Goal: Check status: Check status

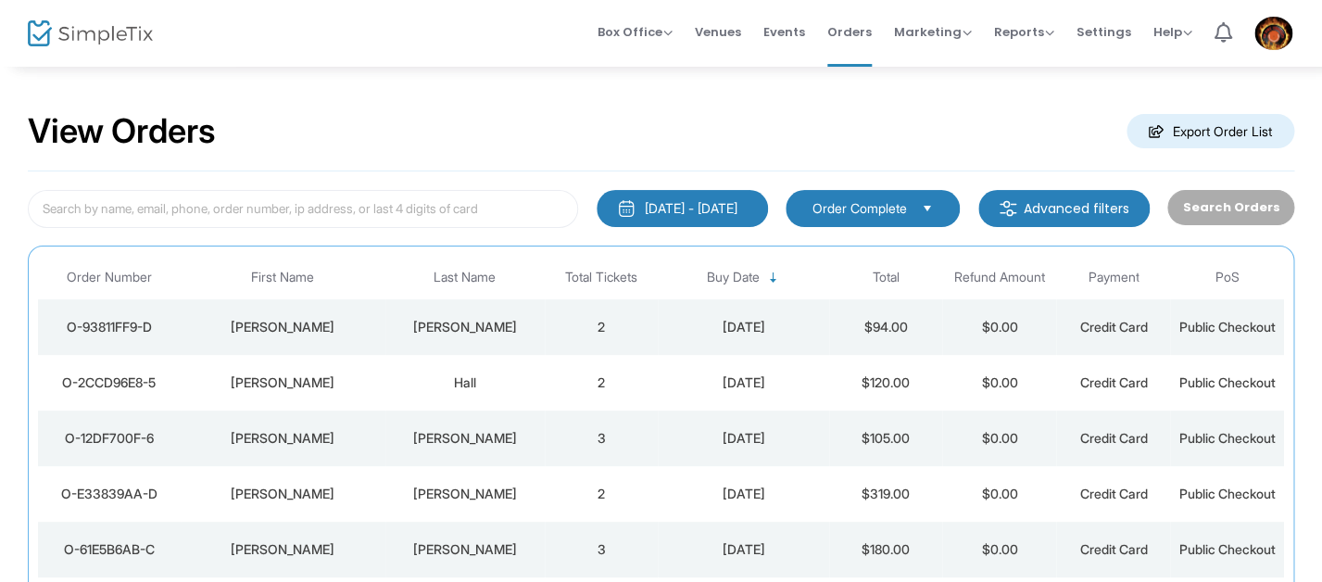
click at [536, 123] on div "View Orders Export Order List" at bounding box center [661, 132] width 1267 height 79
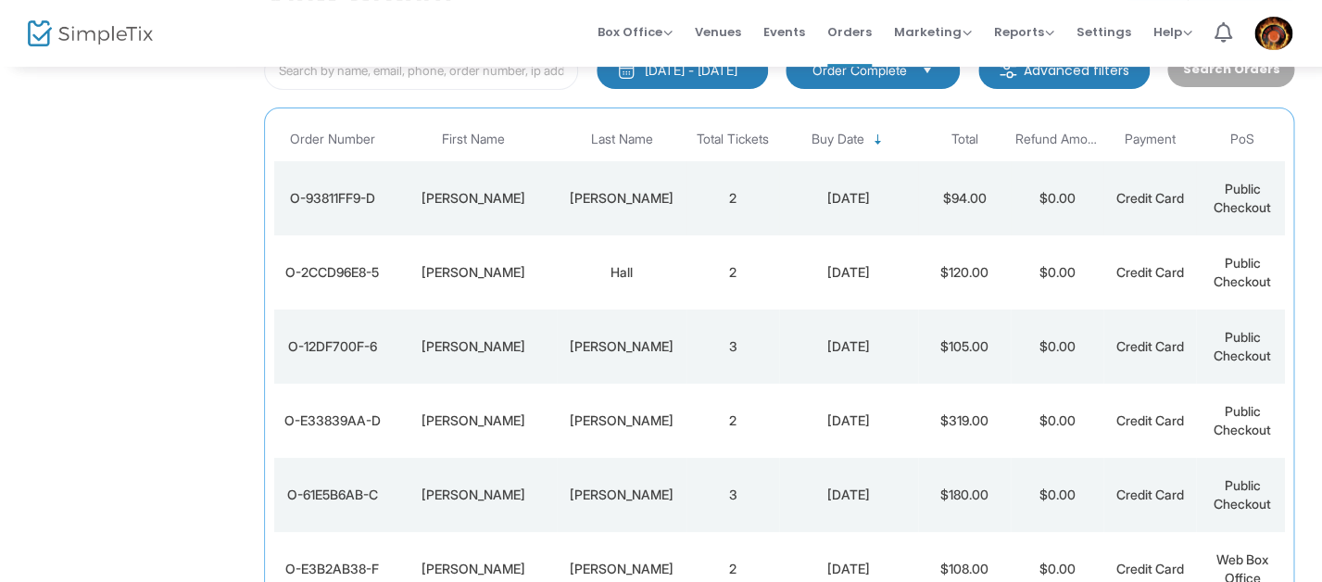
scroll to position [120, 0]
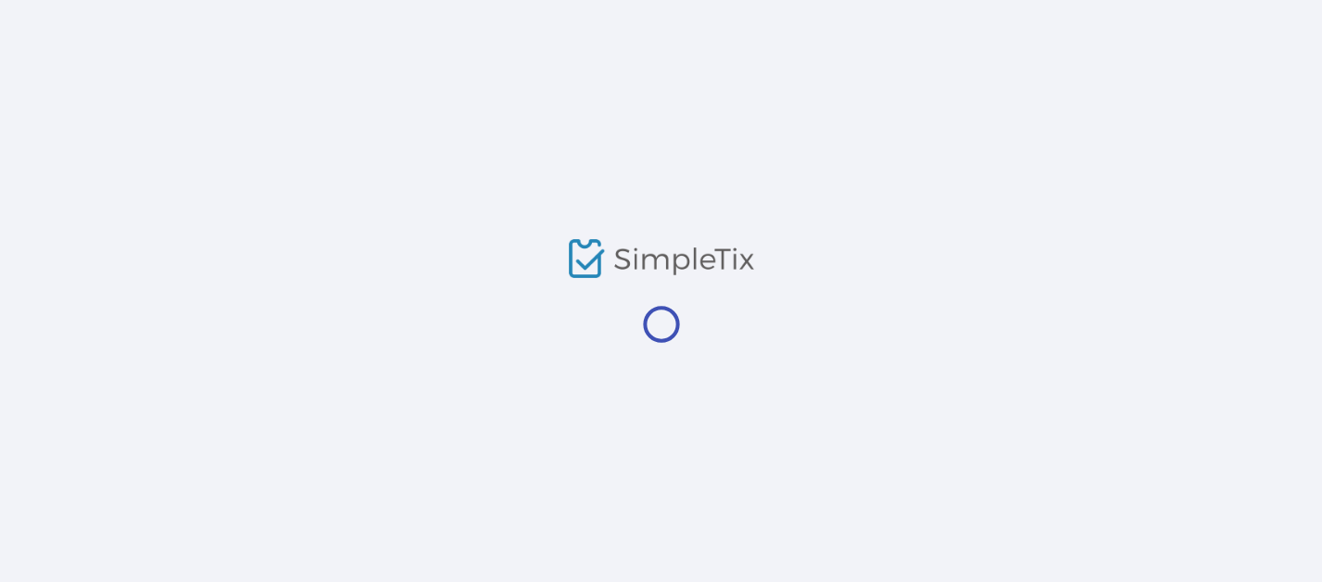
scroll to position [100, 0]
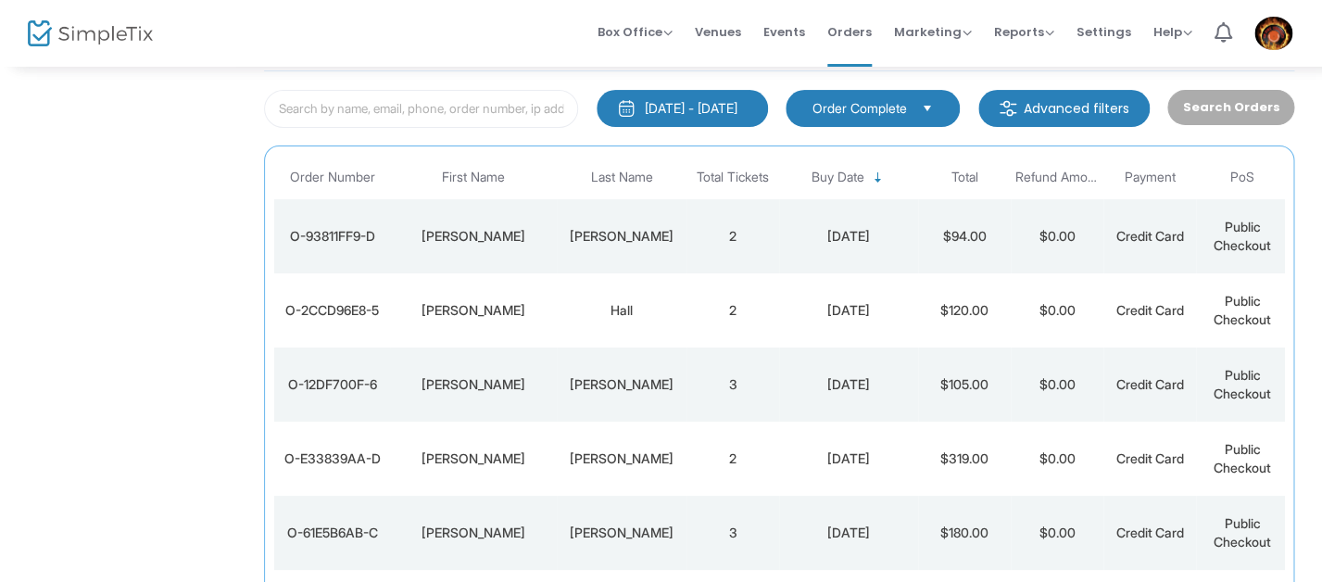
click at [449, 24] on div "Box Office Sell Tickets Bookings Sell Season Pass Venues Memberships Events Ord…" at bounding box center [779, 33] width 1086 height 67
click at [805, 42] on link "Events" at bounding box center [784, 33] width 42 height 67
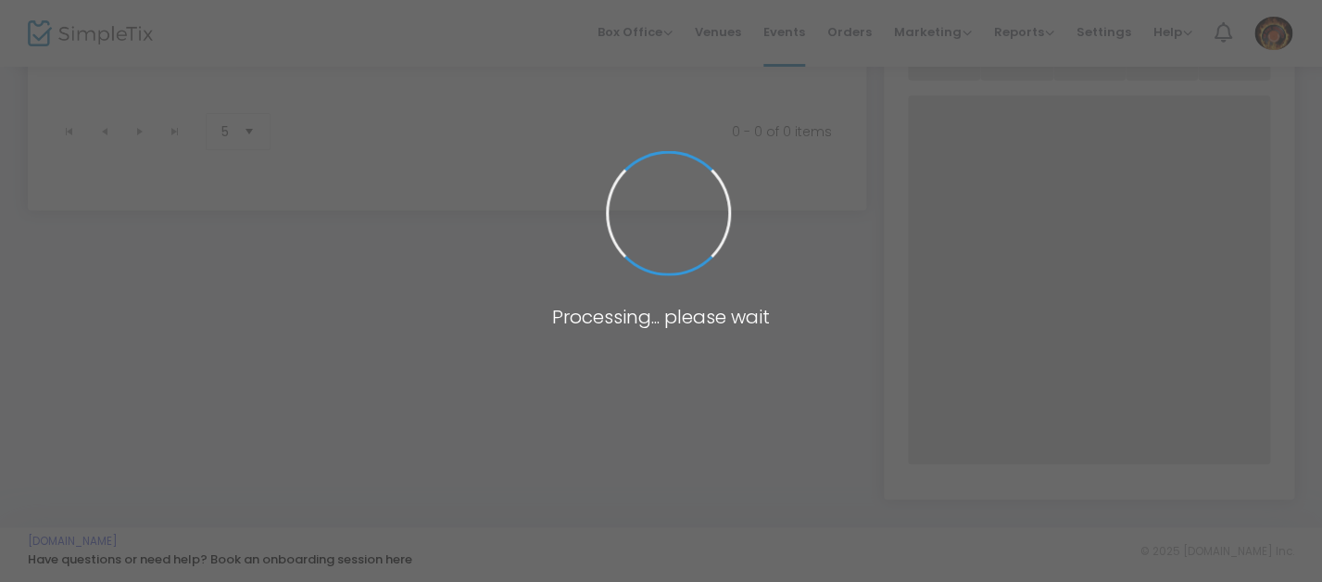
scroll to position [195, 0]
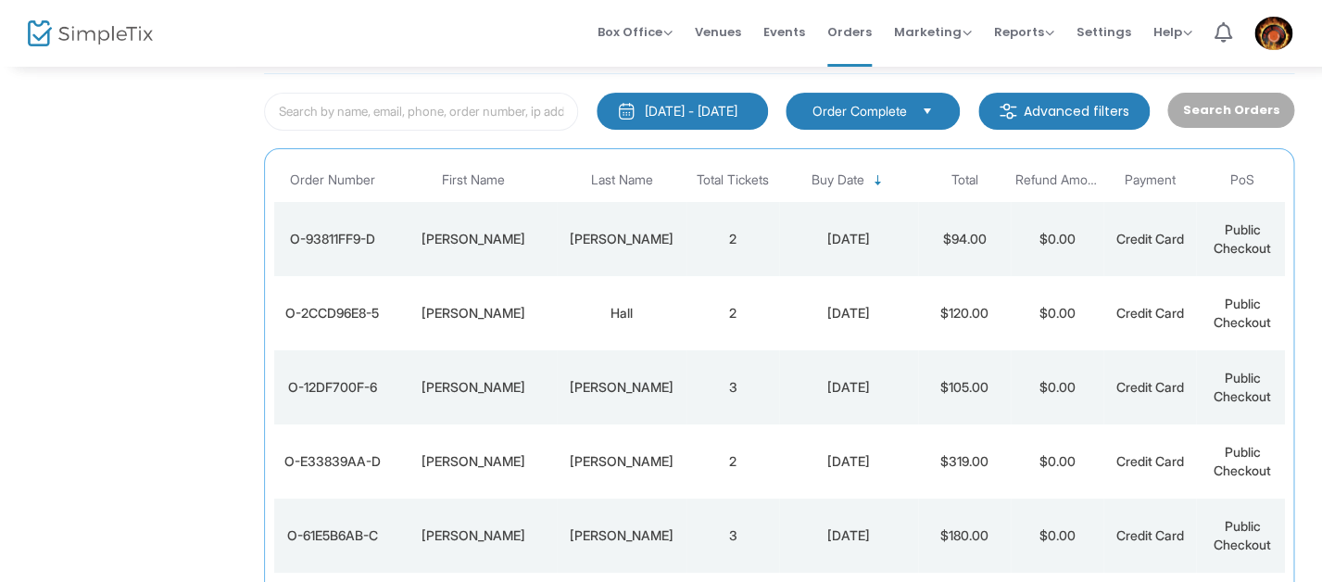
scroll to position [97, 0]
click at [491, 63] on div "Box Office Sell Tickets Bookings Sell Season Pass Venues Memberships Events Ord…" at bounding box center [779, 33] width 1086 height 67
click at [465, 111] on input at bounding box center [421, 112] width 314 height 38
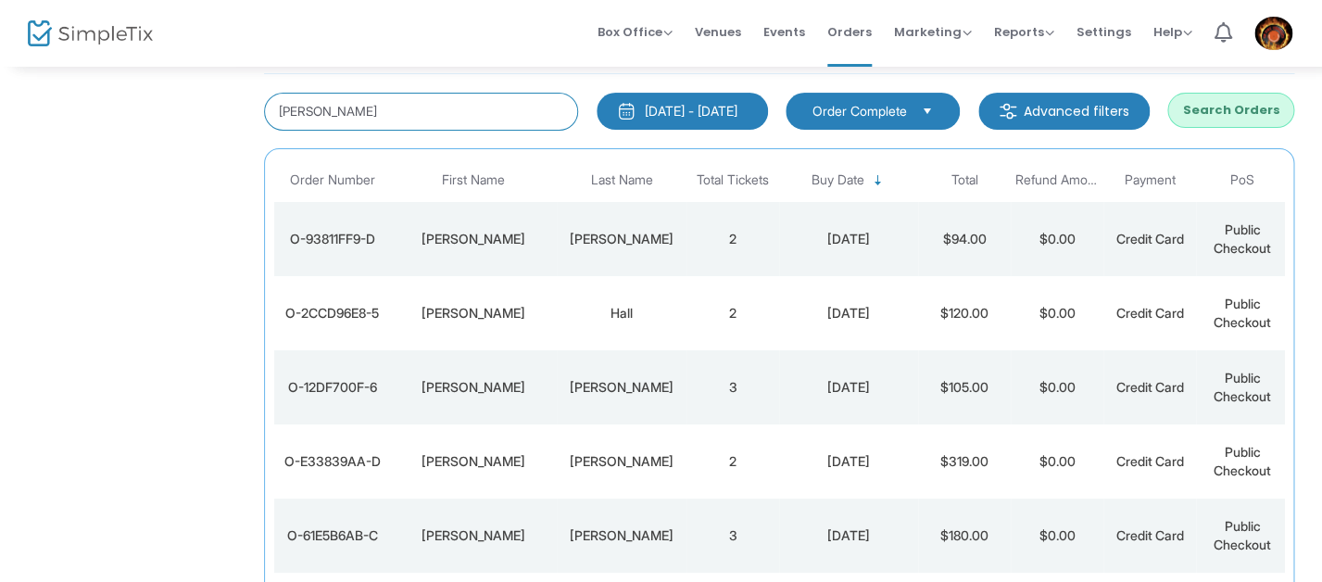
type input "[PERSON_NAME]"
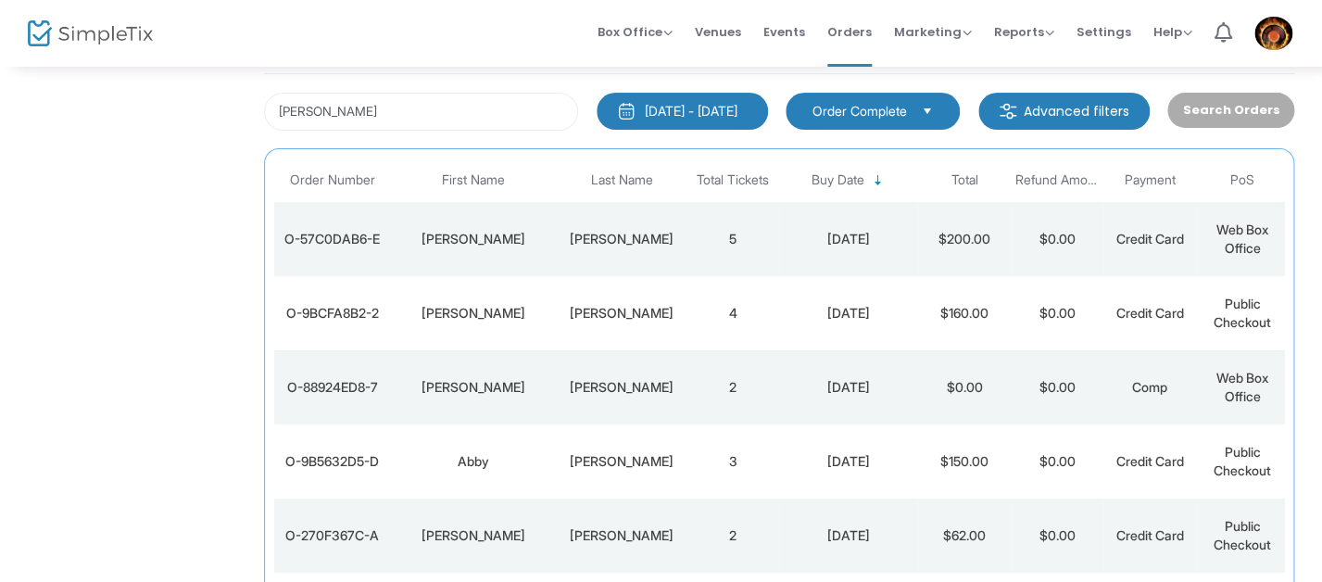
click at [551, 378] on div "[PERSON_NAME]" at bounding box center [474, 387] width 158 height 19
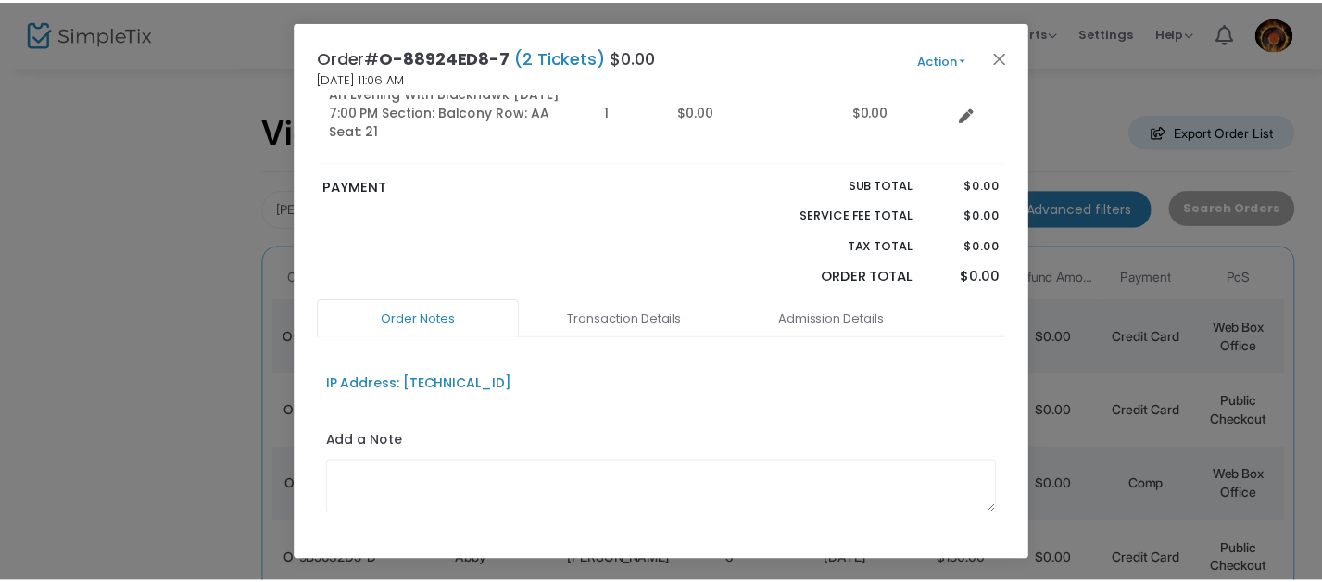
scroll to position [0, 0]
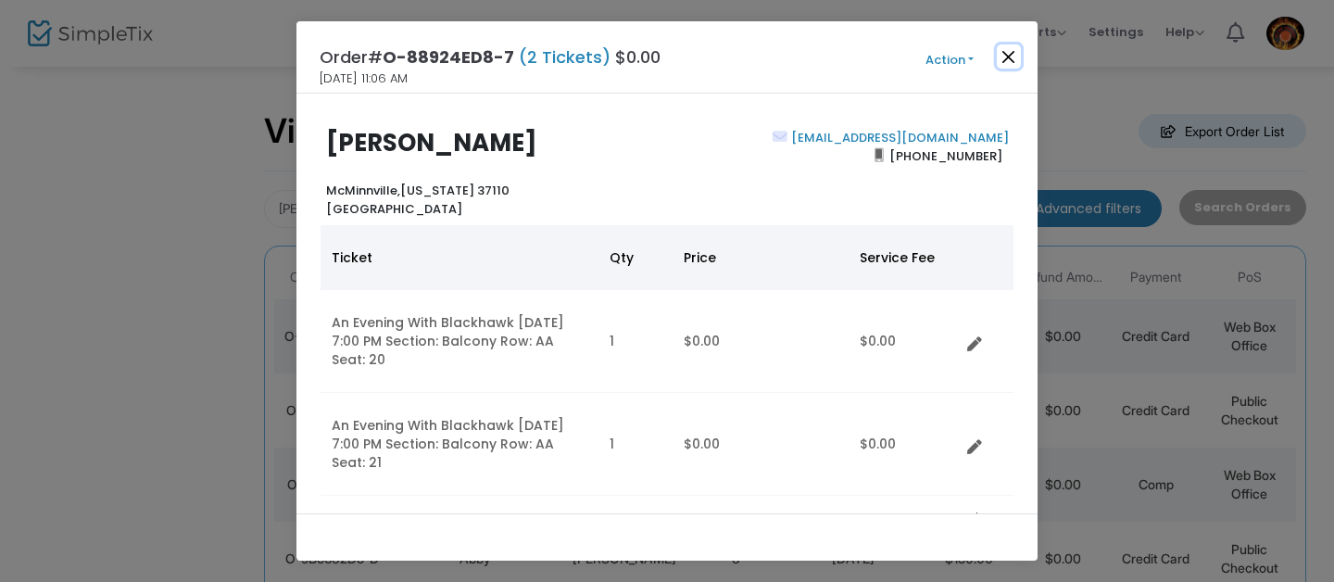
click at [1014, 57] on button "Close" at bounding box center [1009, 56] width 24 height 24
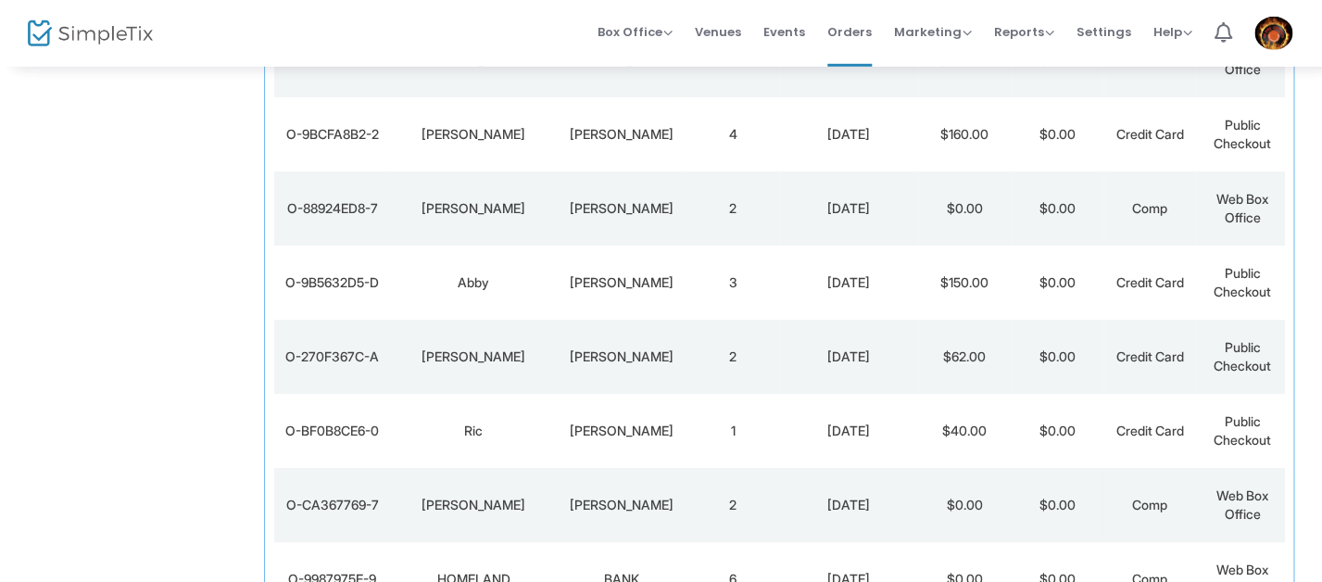
scroll to position [315, 0]
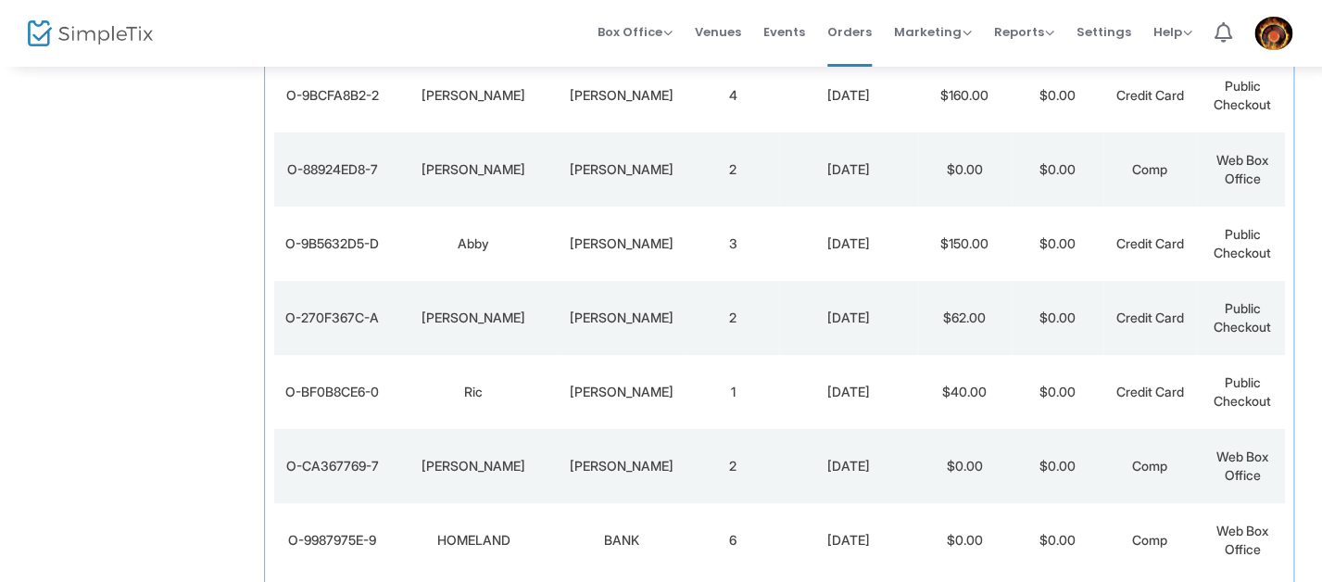
click at [597, 474] on div "[PERSON_NAME]" at bounding box center [621, 466] width 120 height 19
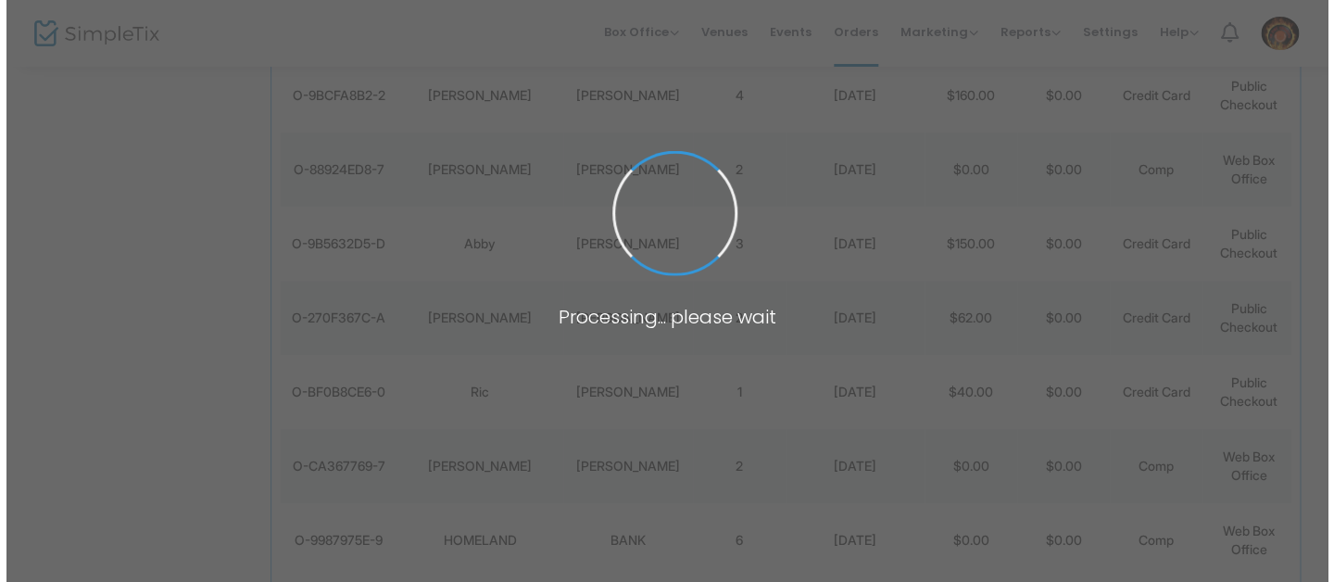
scroll to position [0, 0]
